Goal: Information Seeking & Learning: Find contact information

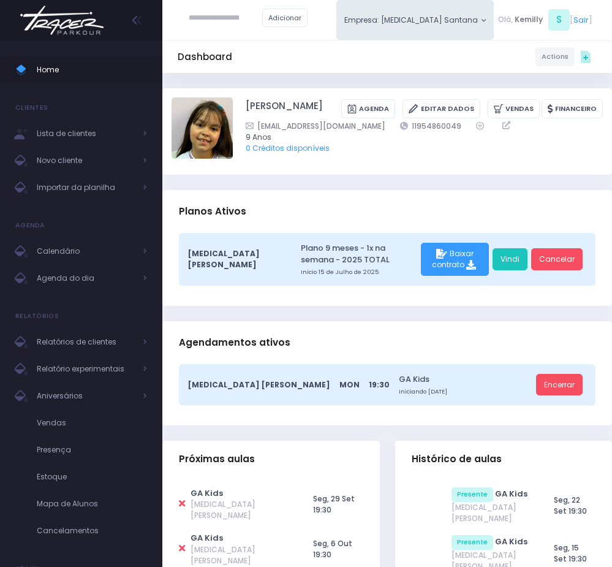
click at [221, 22] on input "text" at bounding box center [225, 18] width 73 height 22
paste input "**********"
click at [224, 17] on input "**********" at bounding box center [225, 18] width 73 height 22
click at [236, 30] on div "Alice Fernandes de Oliveira Mendes kika_ericamarques@hotmail.com" at bounding box center [232, 48] width 87 height 39
type input "**********"
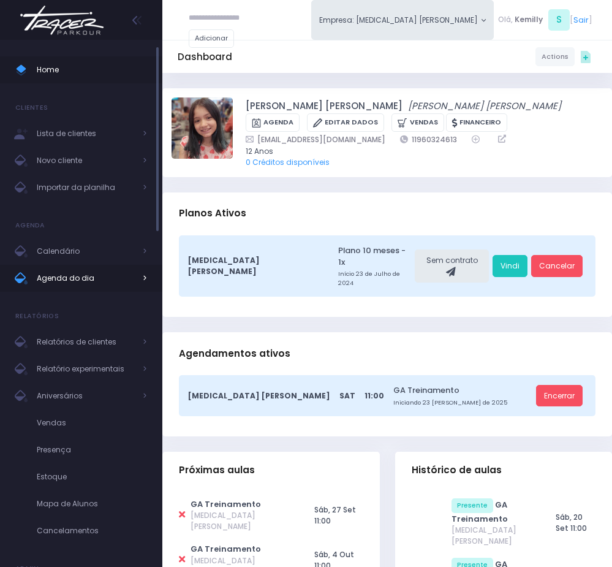
click at [81, 270] on span "Agenda do dia" at bounding box center [86, 278] width 98 height 16
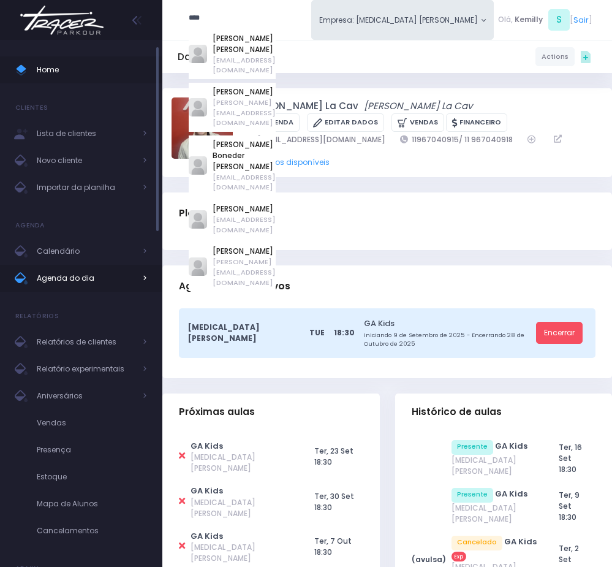
type input "****"
click at [86, 287] on link "Agenda do dia" at bounding box center [81, 278] width 162 height 27
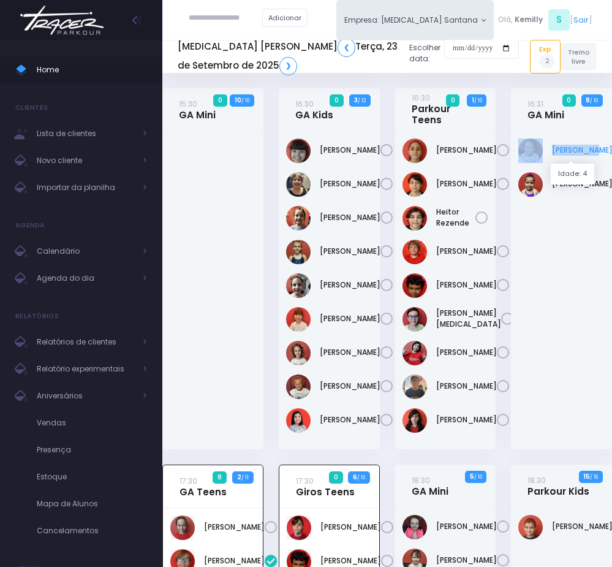
drag, startPoint x: 567, startPoint y: 143, endPoint x: 578, endPoint y: 152, distance: 14.3
click at [578, 152] on div "[PERSON_NAME]" at bounding box center [561, 150] width 86 height 24
copy div "Malu Souza"
click at [561, 152] on link "Malu Souza" at bounding box center [582, 150] width 61 height 11
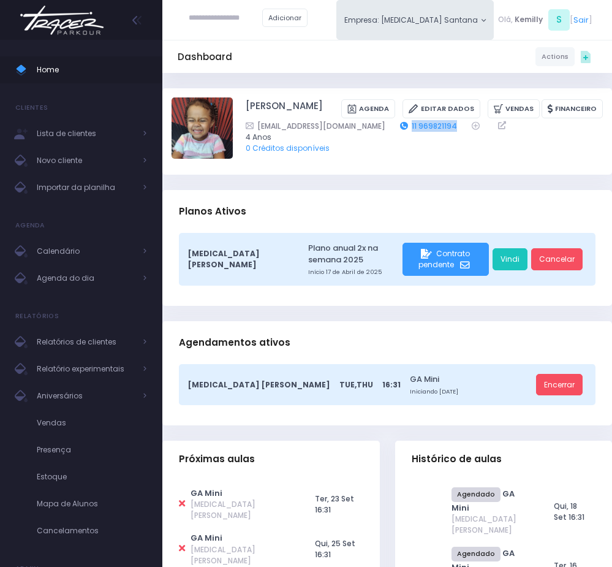
drag, startPoint x: 457, startPoint y: 141, endPoint x: 403, endPoint y: 133, distance: 55.2
click at [403, 132] on div "caroline07032008@yahoo.com.br 11 969821194" at bounding box center [417, 126] width 342 height 12
copy link "11 969821194"
click at [189, 22] on input "text" at bounding box center [225, 18] width 73 height 22
type input "**********"
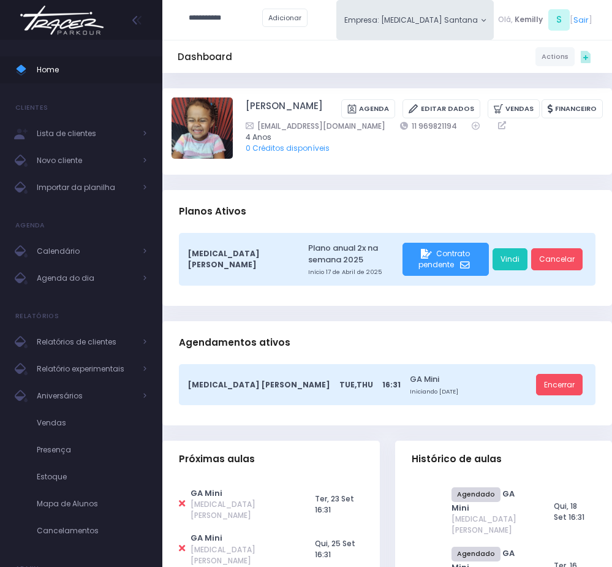
click at [211, 13] on input "**********" at bounding box center [225, 18] width 73 height 22
click at [248, 12] on input "**********" at bounding box center [225, 18] width 73 height 22
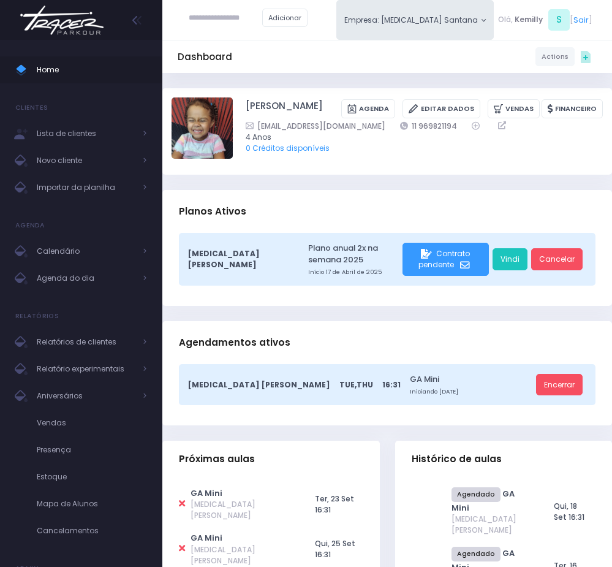
click at [570, 154] on span "0 Créditos disponíveis" at bounding box center [417, 148] width 342 height 11
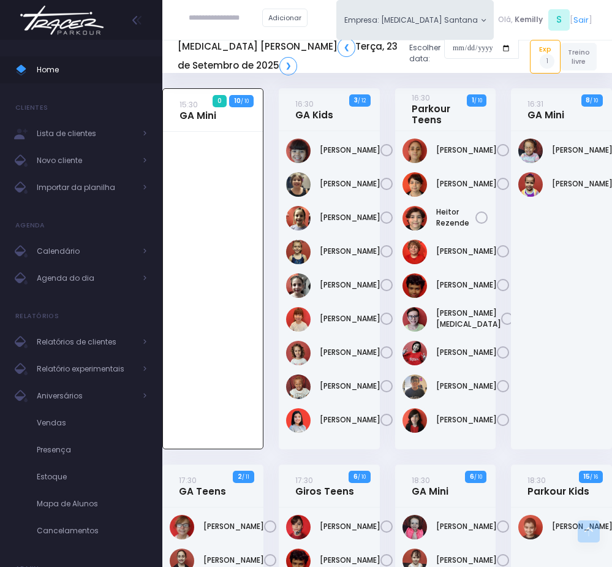
scroll to position [276, 0]
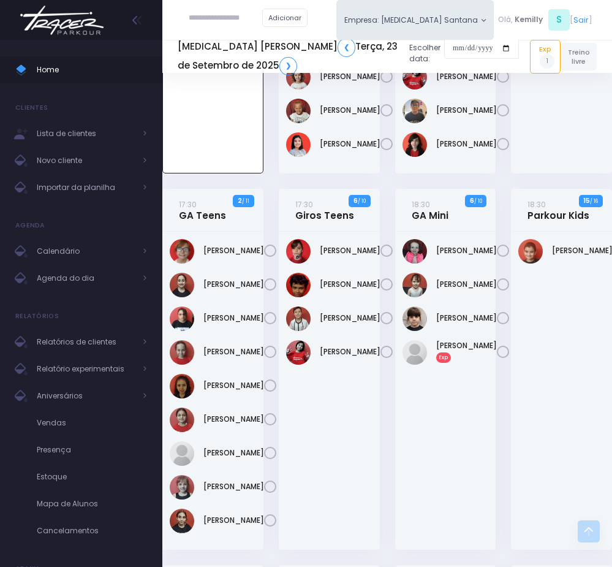
click at [500, 189] on div "16:30 Parkour Teens 1 / 10" at bounding box center [445, 1] width 116 height 376
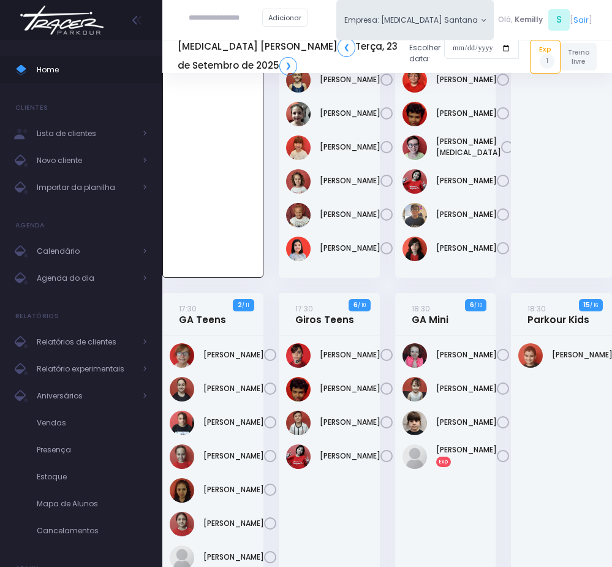
scroll to position [367, 0]
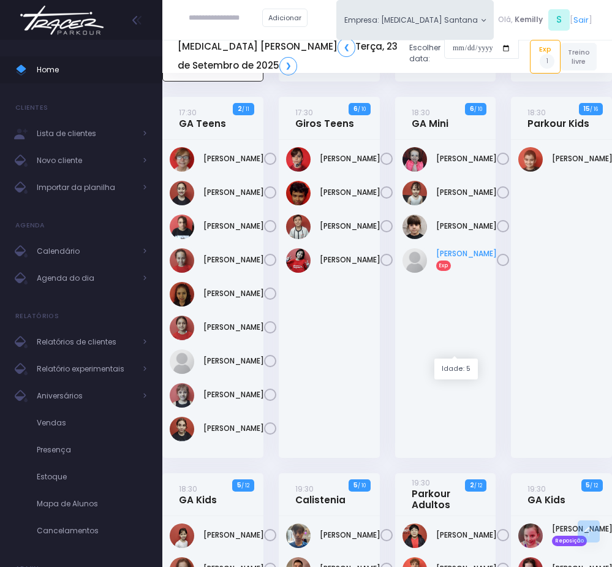
click at [443, 270] on link "Maria Luiza Exp" at bounding box center [466, 259] width 61 height 22
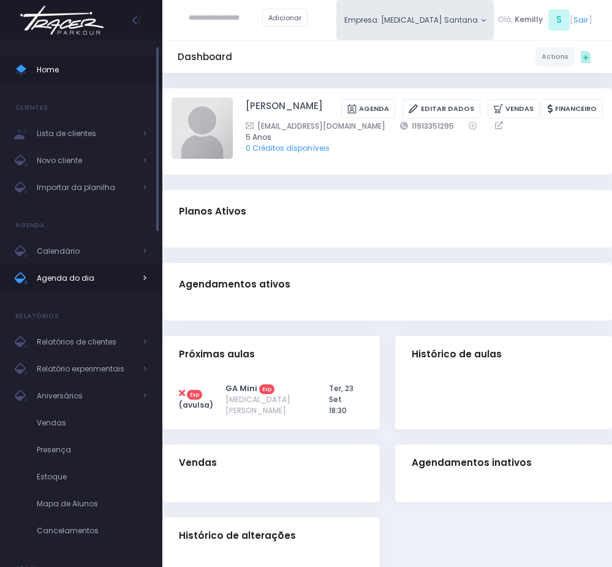
click at [76, 283] on span "Agenda do dia" at bounding box center [86, 278] width 98 height 16
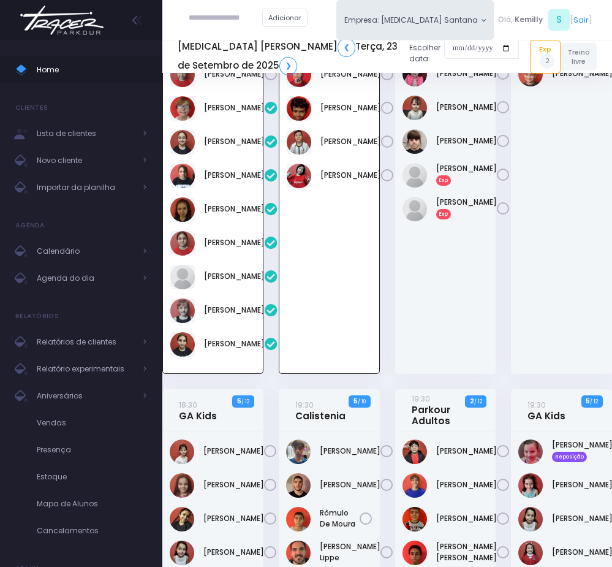
scroll to position [425, 0]
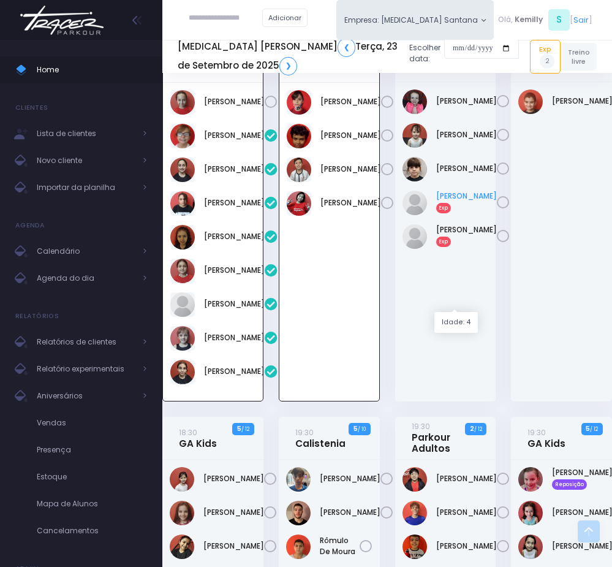
click at [446, 213] on link "[PERSON_NAME] Exp" at bounding box center [466, 201] width 61 height 22
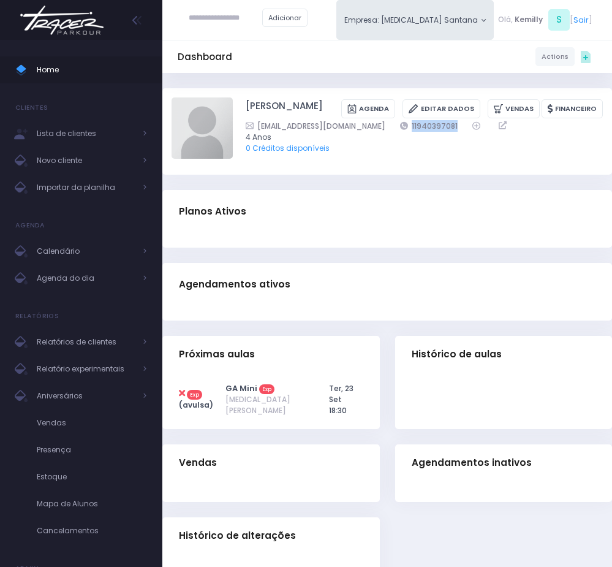
drag, startPoint x: 484, startPoint y: 142, endPoint x: 415, endPoint y: 134, distance: 69.1
click at [415, 132] on div "leticia.amorim.oliveira.silva@gmail.com 11940397081" at bounding box center [417, 126] width 342 height 12
copy div "11940397081"
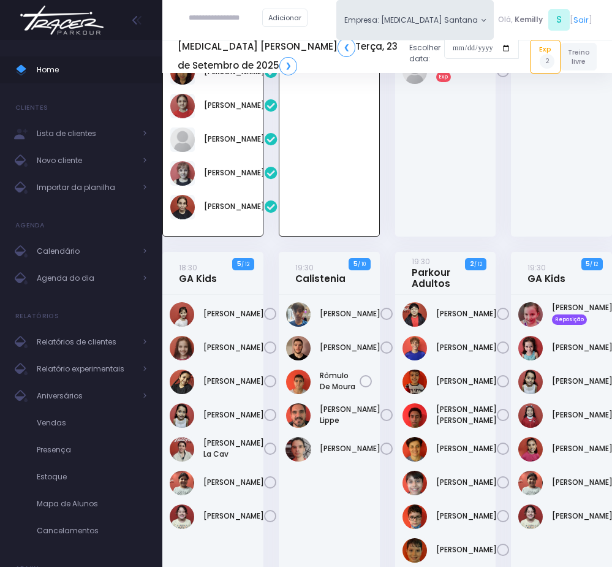
scroll to position [609, 0]
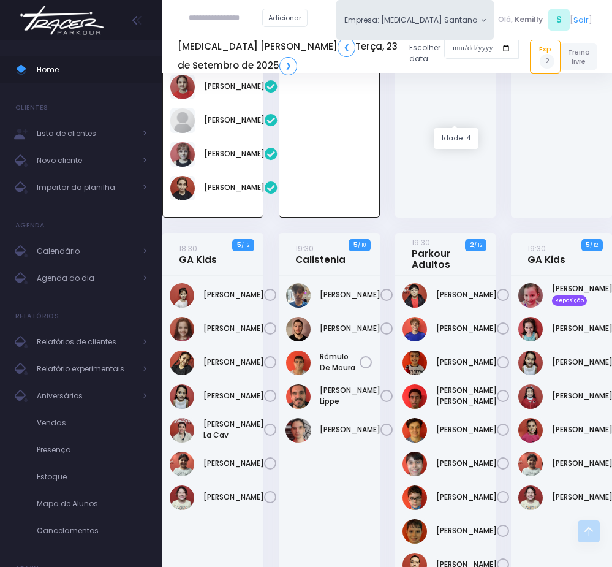
click at [445, 29] on link "Laura De Oliveira Exp" at bounding box center [466, 18] width 61 height 22
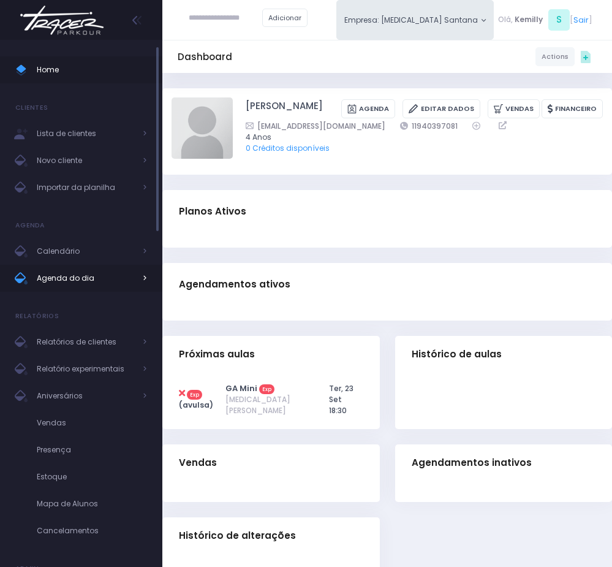
click at [83, 278] on span "Agenda do dia" at bounding box center [86, 278] width 98 height 16
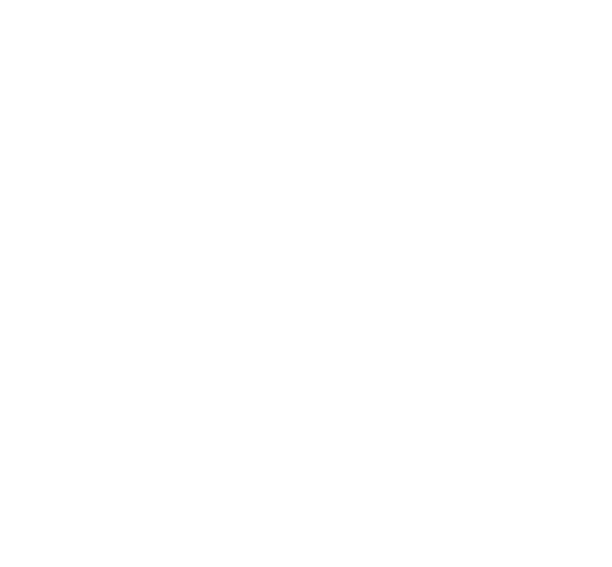
scroll to position [517, 0]
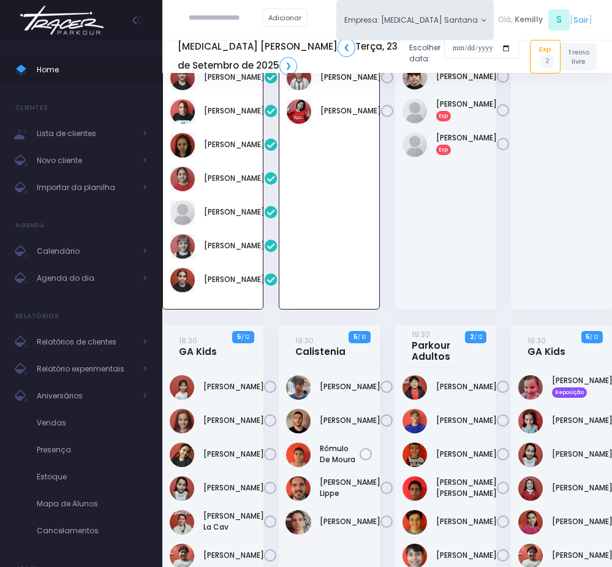
click at [476, 293] on div "[PERSON_NAME]" at bounding box center [445, 149] width 101 height 319
click at [561, 309] on div "[PERSON_NAME]" at bounding box center [561, 149] width 101 height 319
click at [421, 309] on div "[PERSON_NAME]" at bounding box center [445, 149] width 101 height 319
click at [412, 309] on div "[PERSON_NAME]" at bounding box center [445, 149] width 101 height 319
click at [407, 309] on div "[PERSON_NAME]" at bounding box center [445, 149] width 101 height 319
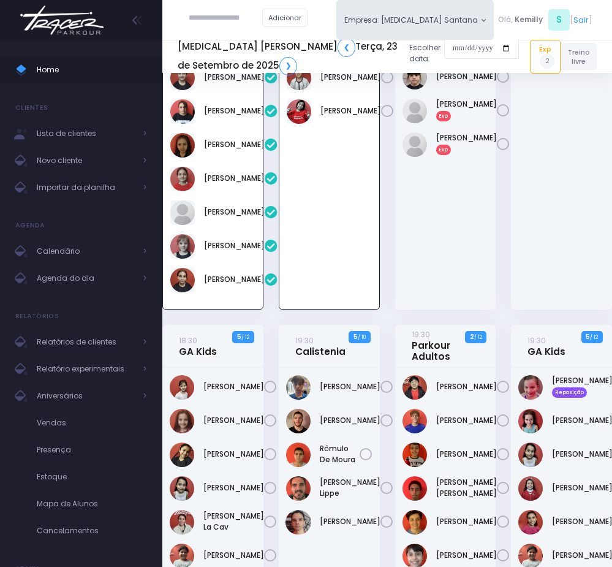
click at [407, 309] on div "[PERSON_NAME]" at bounding box center [445, 149] width 101 height 319
click at [463, 121] on link "Laura De Oliveira Exp" at bounding box center [466, 110] width 61 height 22
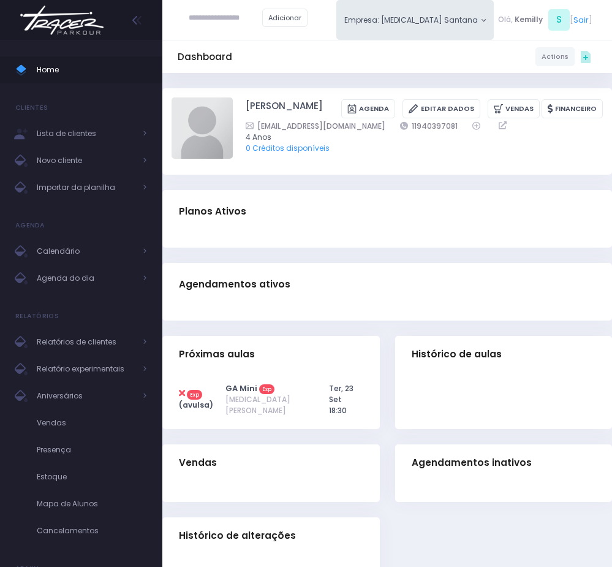
click at [210, 125] on img at bounding box center [201, 127] width 61 height 61
click at [232, 97] on input "file" at bounding box center [232, 97] width 1 height 1
type input "**********"
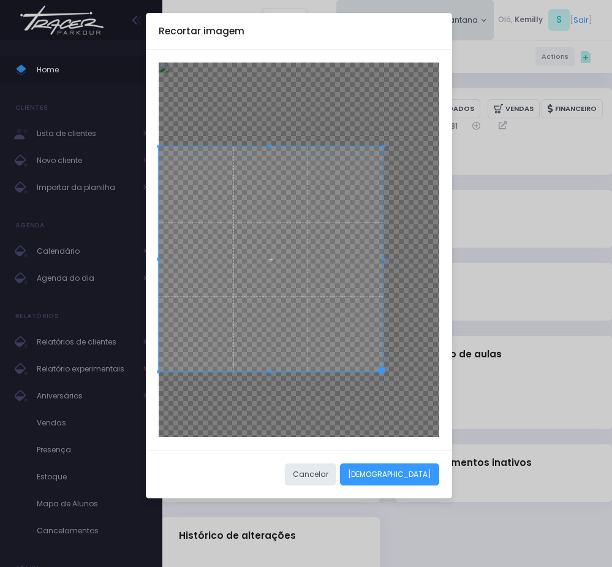
click at [288, 344] on span at bounding box center [271, 259] width 224 height 224
click at [436, 481] on button "Cortar" at bounding box center [389, 474] width 99 height 22
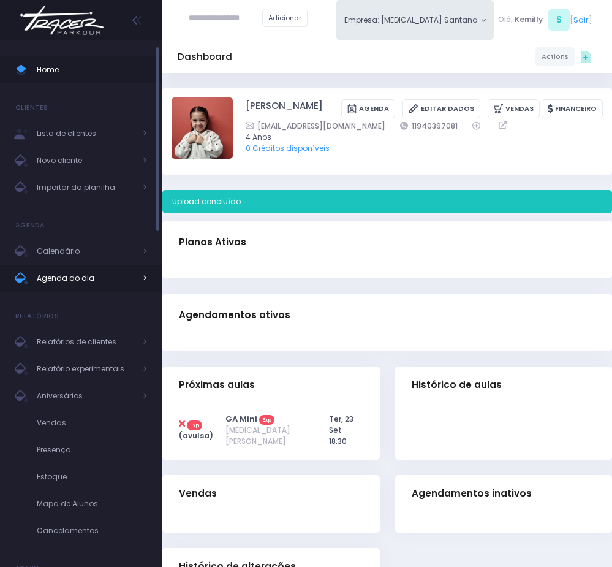
click at [112, 276] on span "Agenda do dia" at bounding box center [86, 278] width 98 height 16
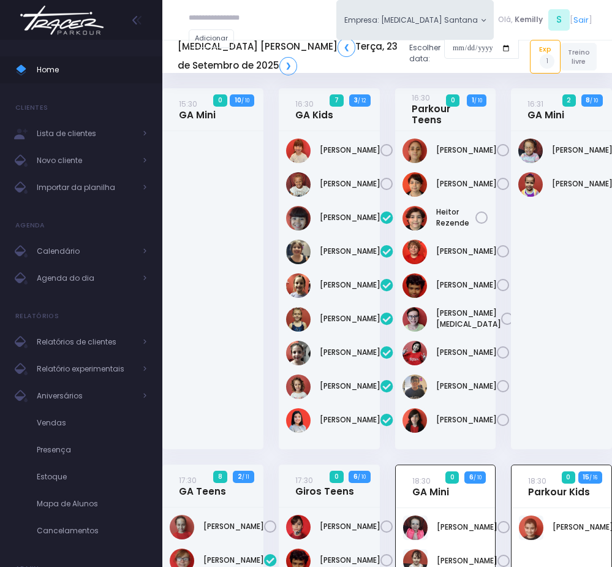
scroll to position [517, 0]
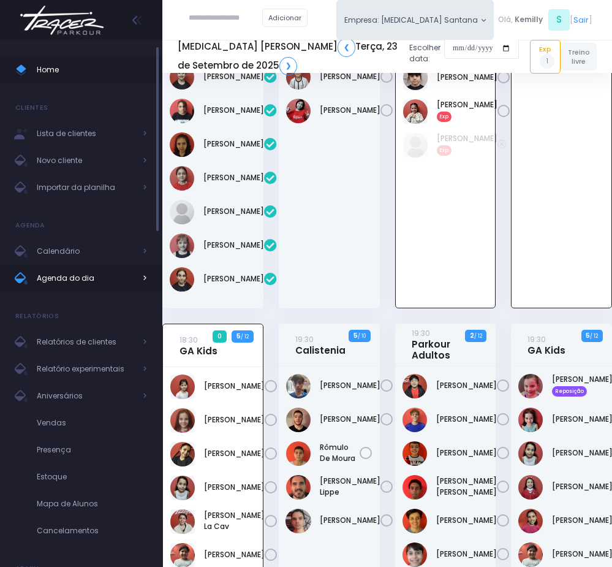
click at [58, 274] on span "Agenda do dia" at bounding box center [86, 278] width 98 height 16
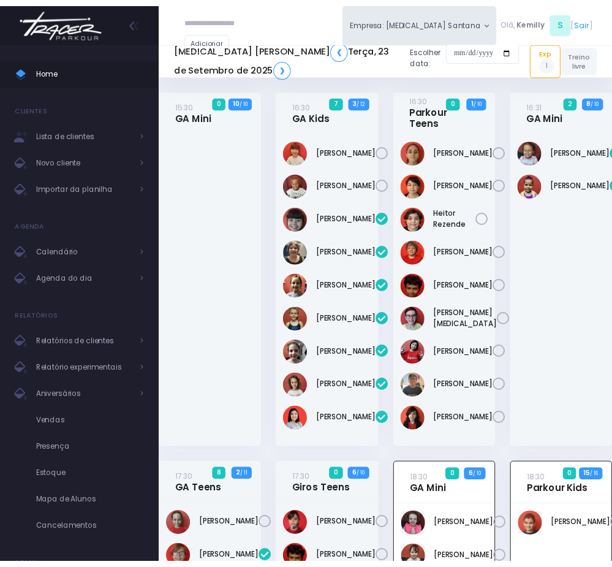
scroll to position [517, 0]
